Goal: Task Accomplishment & Management: Manage account settings

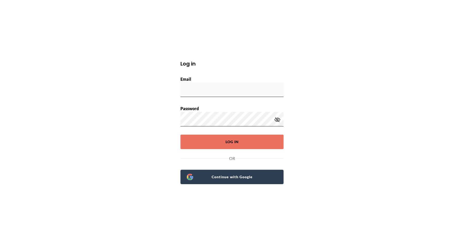
click at [229, 177] on span "Continue with Google" at bounding box center [235, 176] width 84 height 7
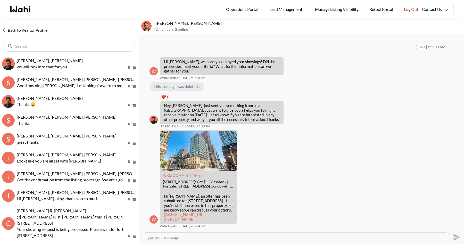
scroll to position [479, 0]
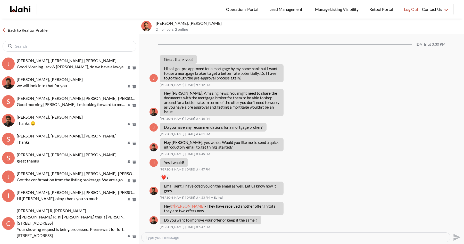
scroll to position [479, 0]
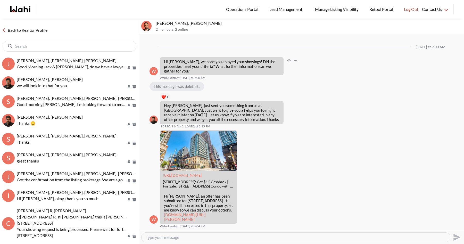
click at [332, 57] on div "W Hi Josh, we hope you enjoyed your showings! Did the properties meet your crit…" at bounding box center [302, 68] width 304 height 23
click at [16, 29] on link "Back to Realtor Profile" at bounding box center [24, 30] width 49 height 7
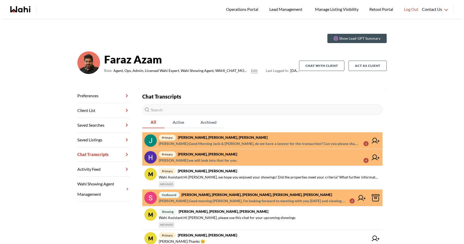
scroll to position [6, 0]
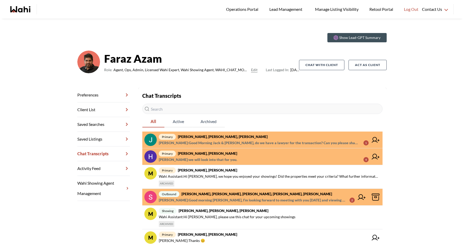
click at [18, 10] on icon "Wahi homepage" at bounding box center [20, 9] width 20 height 6
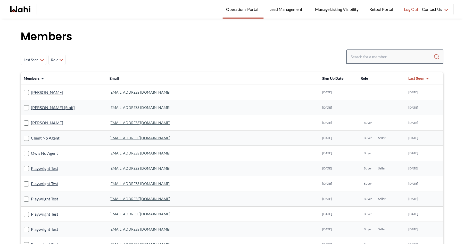
click at [358, 54] on input "Search input" at bounding box center [392, 56] width 83 height 9
type input "golnoosh"
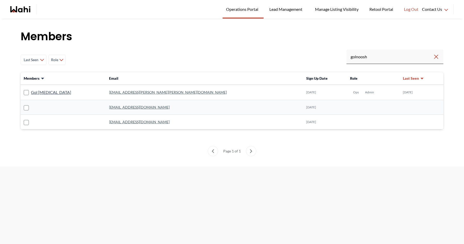
click at [111, 94] on link "golnoosh.yazdani@wahi.com" at bounding box center [168, 92] width 118 height 4
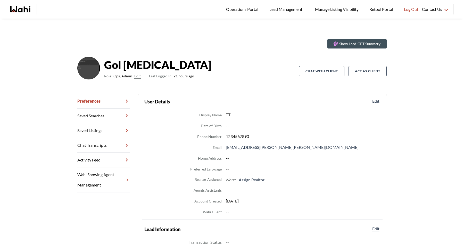
click at [137, 75] on button "Edit" at bounding box center [137, 76] width 6 height 6
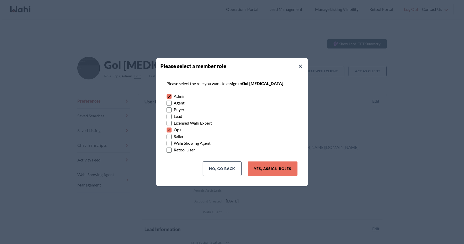
click at [200, 123] on label "Licensed Wahi Expert" at bounding box center [232, 123] width 131 height 7
click at [167, 123] on input "Licensed Wahi Expert" at bounding box center [167, 121] width 0 height 3
click at [193, 142] on label "Wahi Showing Agent" at bounding box center [232, 143] width 131 height 7
click at [167, 142] on input "Wahi Showing Agent" at bounding box center [167, 141] width 0 height 3
click at [179, 103] on label "Agent" at bounding box center [232, 102] width 131 height 7
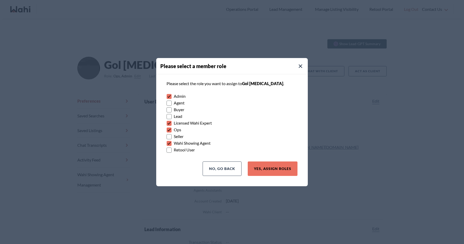
click at [167, 103] on input "Agent" at bounding box center [167, 100] width 0 height 3
click at [271, 173] on button "Yes, Assign Roles" at bounding box center [273, 168] width 50 height 14
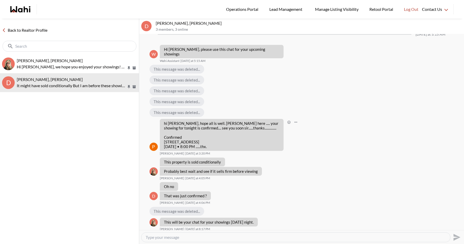
scroll to position [1141, 0]
